Goal: Information Seeking & Learning: Learn about a topic

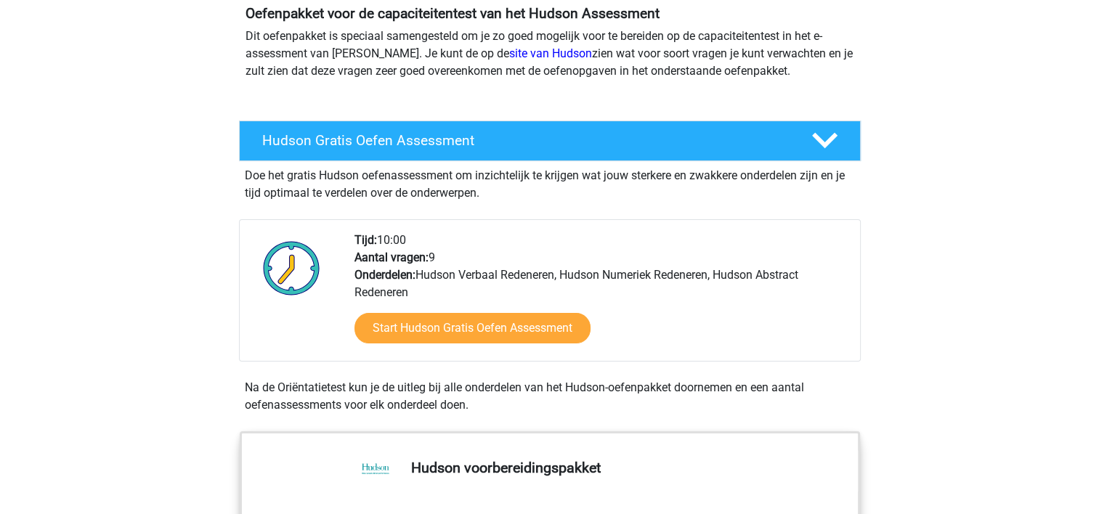
scroll to position [145, 0]
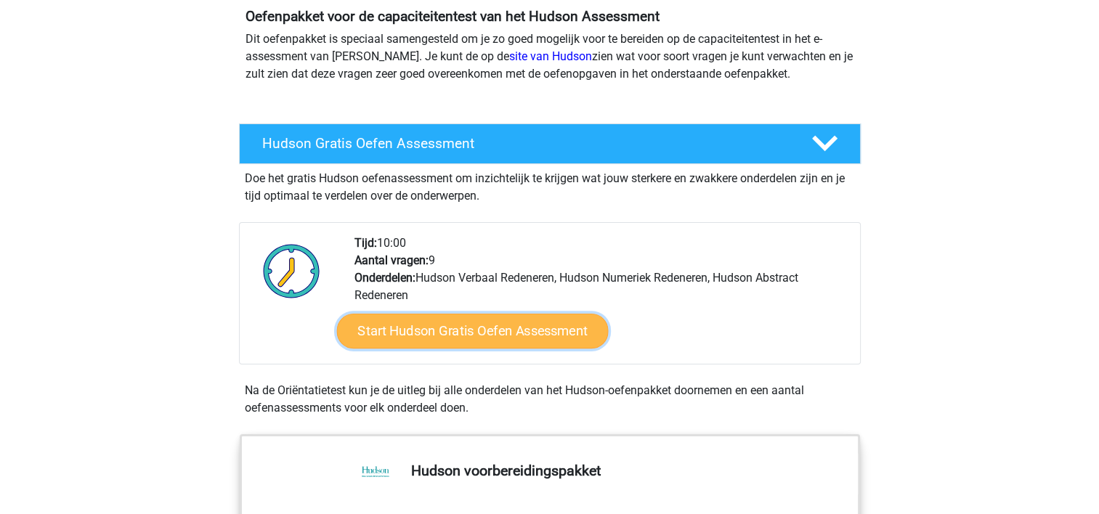
click at [499, 329] on link "Start Hudson Gratis Oefen Assessment" at bounding box center [472, 331] width 272 height 35
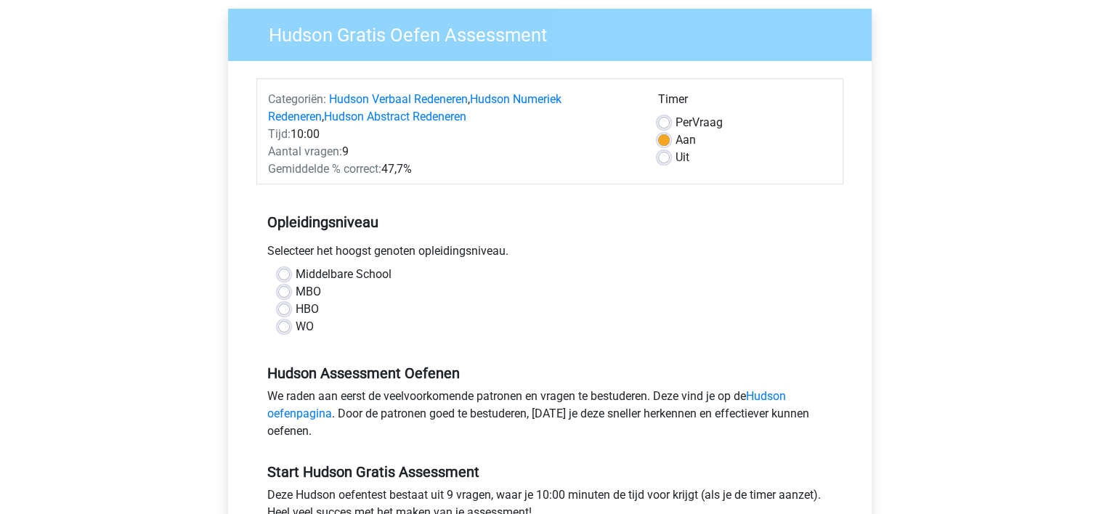
scroll to position [145, 0]
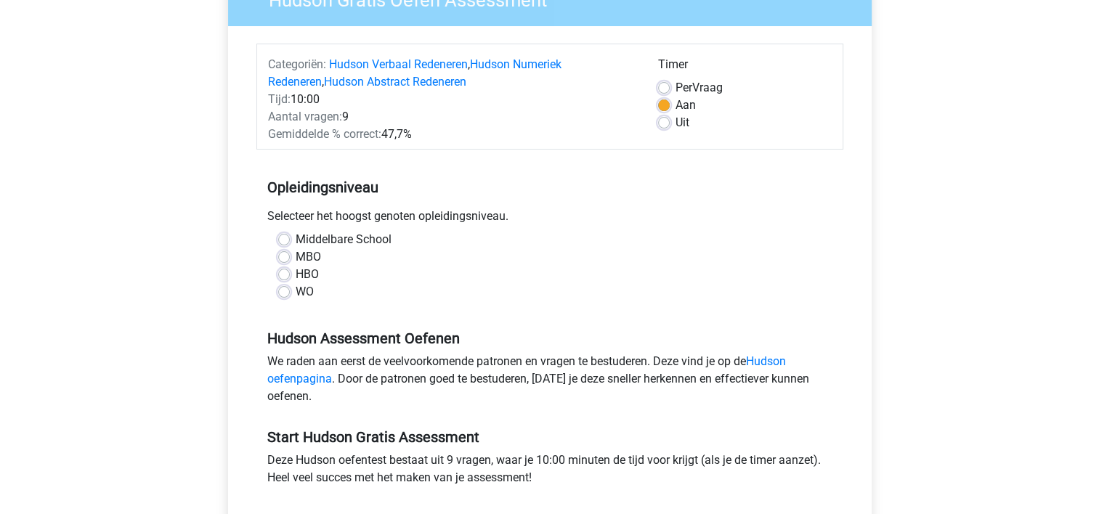
click at [296, 256] on label "MBO" at bounding box center [308, 256] width 25 height 17
click at [280, 256] on input "MBO" at bounding box center [284, 255] width 12 height 15
radio input "true"
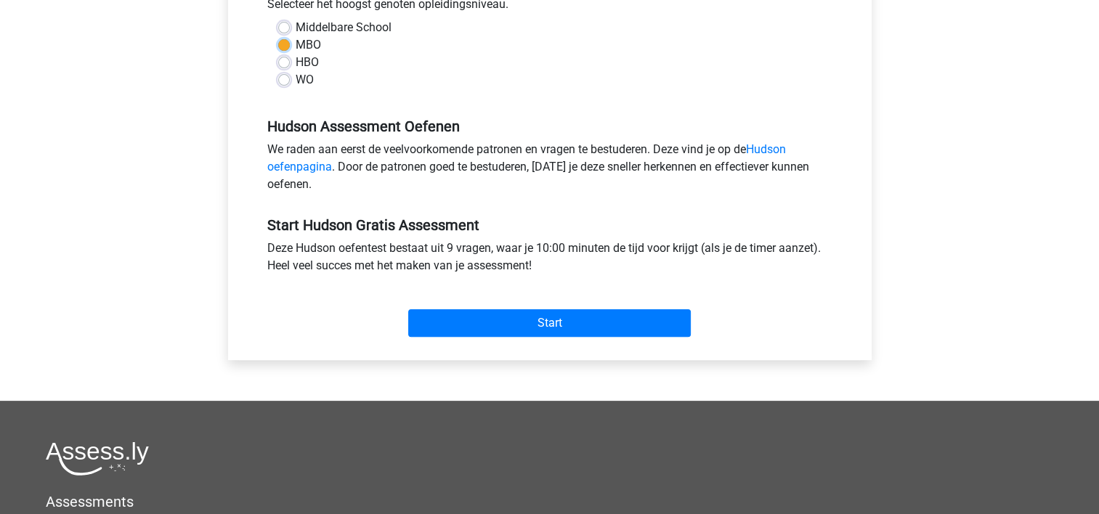
scroll to position [363, 0]
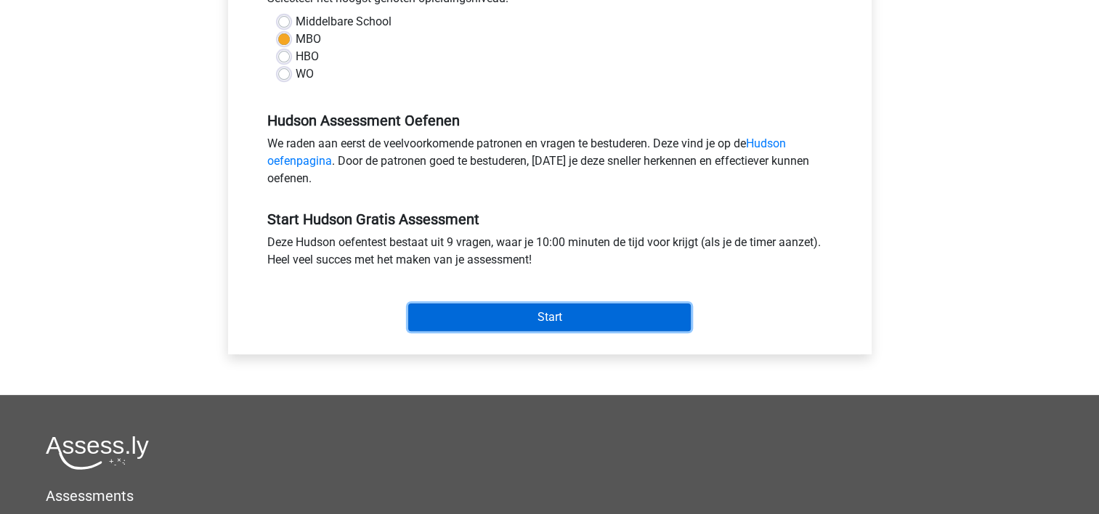
click at [564, 315] on input "Start" at bounding box center [549, 318] width 283 height 28
